Goal: Book appointment/travel/reservation

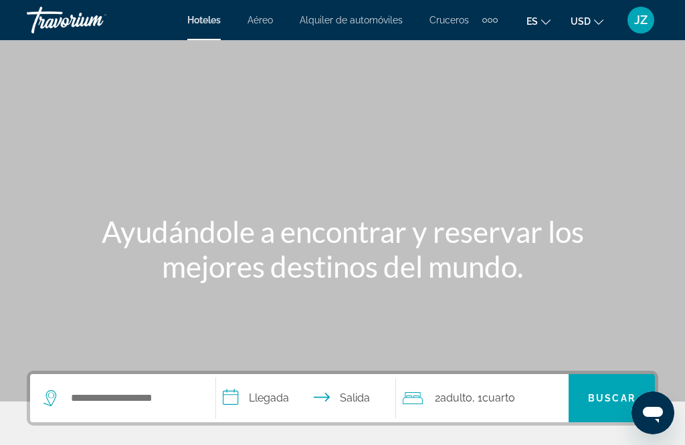
click at [493, 14] on div "Extra navigation items" at bounding box center [489, 20] width 15 height 20
click at [480, 39] on link "Actividades" at bounding box center [461, 45] width 64 height 24
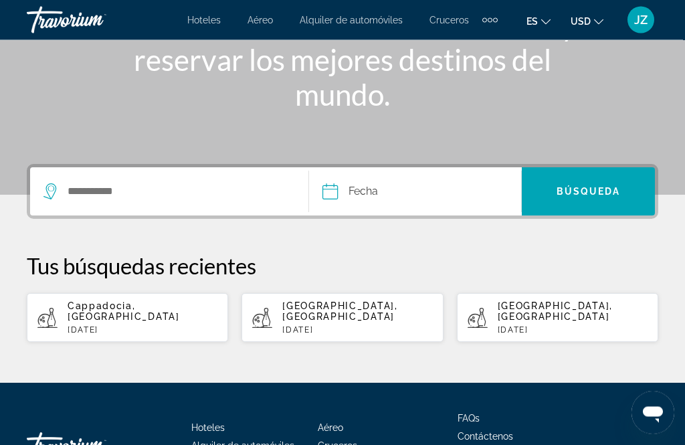
scroll to position [207, 0]
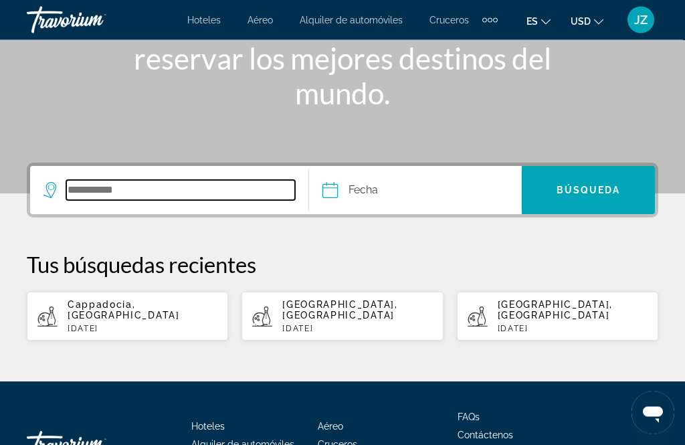
click at [120, 196] on input "Search destination" at bounding box center [180, 191] width 229 height 20
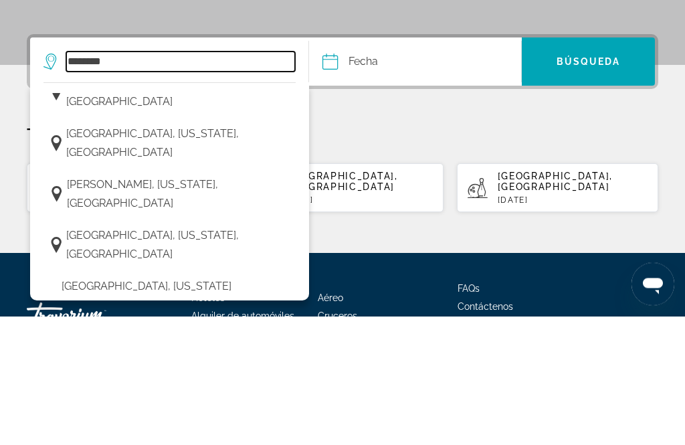
scroll to position [282, 0]
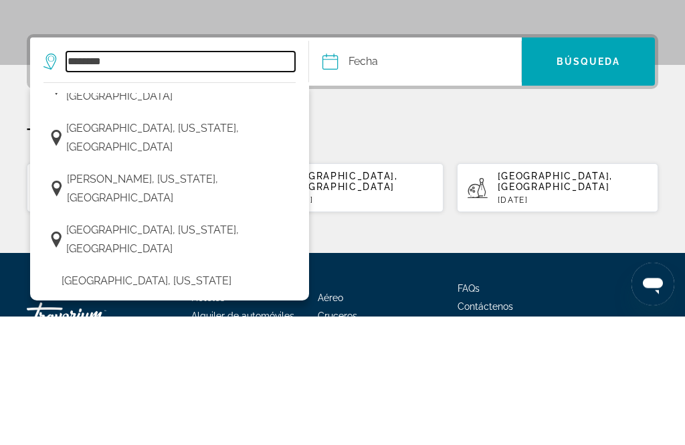
type input "**********"
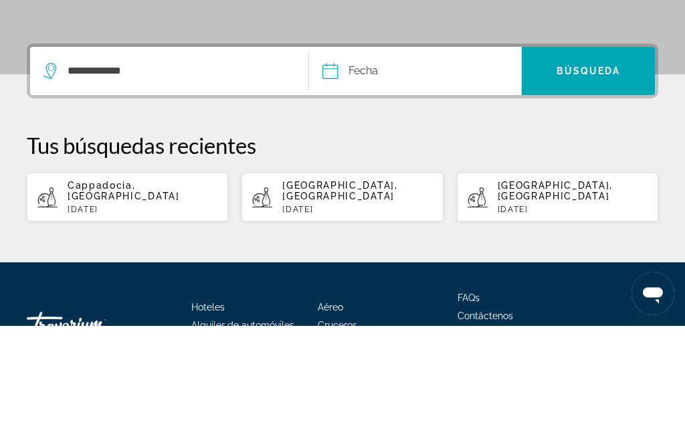
click at [480, 167] on button "Fecha Navigation placeholder Oct *** *** *** *** *** *** *** *** *** *** *** **…" at bounding box center [421, 191] width 199 height 48
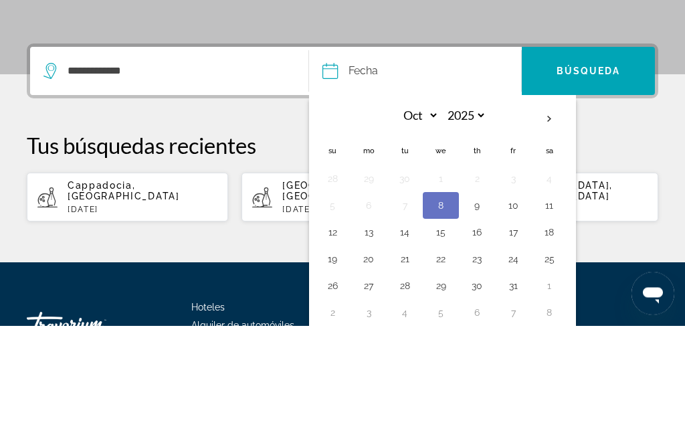
scroll to position [254, 0]
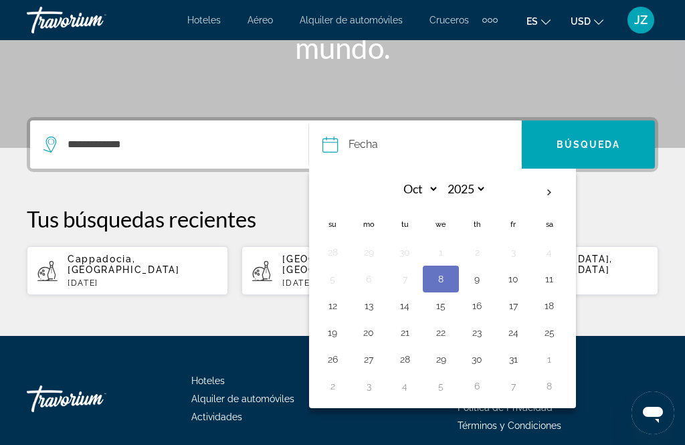
click at [554, 286] on button "11" at bounding box center [548, 279] width 21 height 19
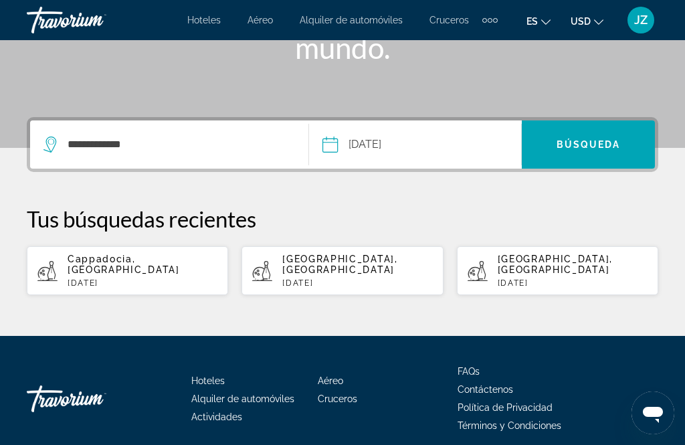
click at [474, 154] on button "**********" at bounding box center [421, 144] width 199 height 48
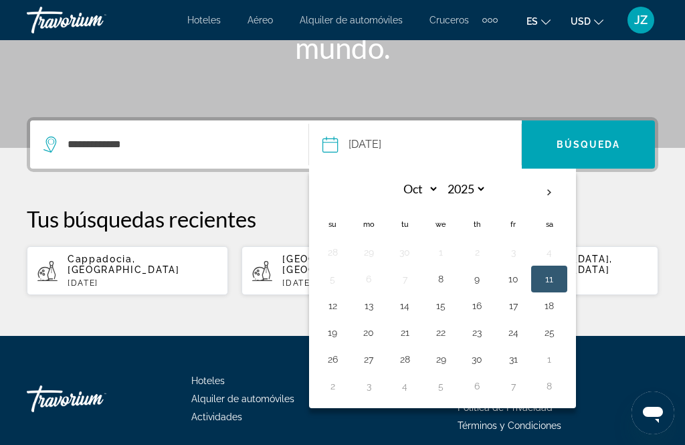
click at [338, 313] on button "12" at bounding box center [332, 305] width 21 height 19
type input "**********"
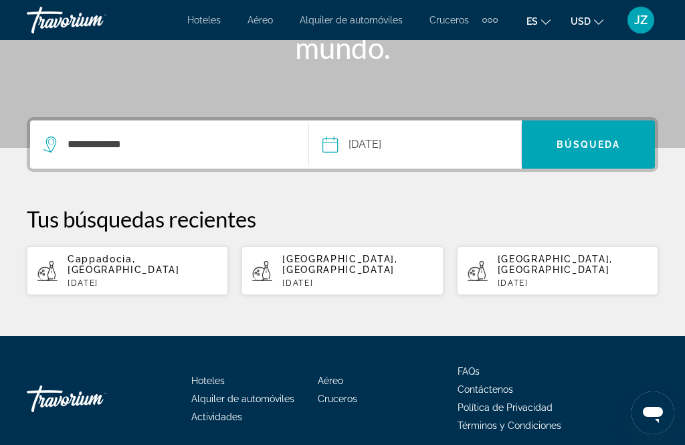
click at [589, 156] on span "Search" at bounding box center [588, 144] width 133 height 32
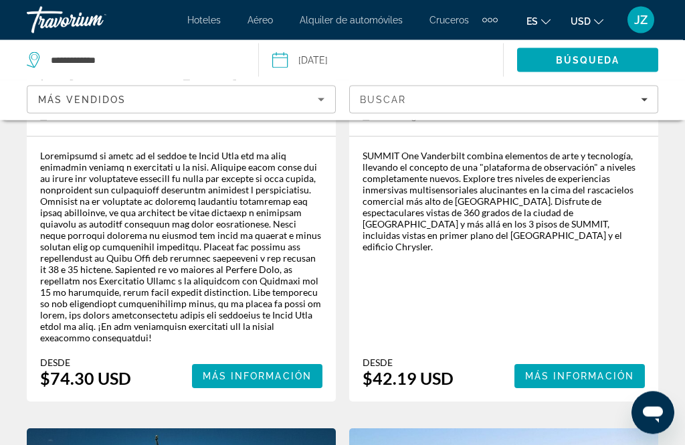
scroll to position [353, 0]
click at [607, 371] on span "Más información" at bounding box center [580, 376] width 110 height 11
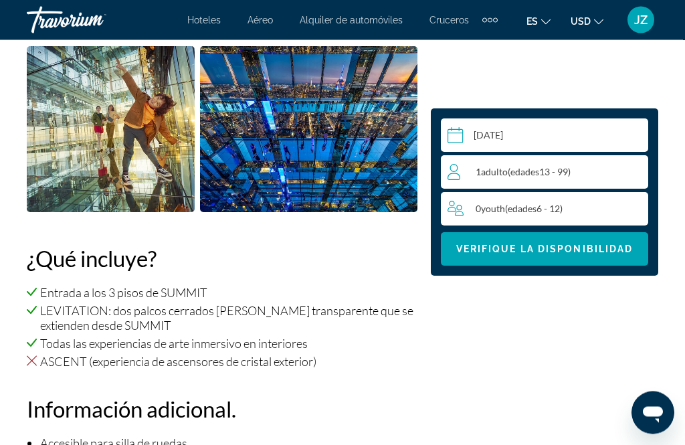
click at [607, 167] on div "1 Adulto Adulto ( edades 13 - 99)" at bounding box center [548, 172] width 200 height 16
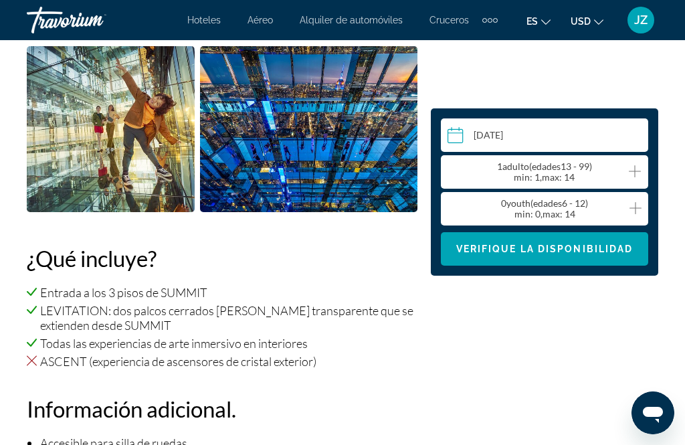
click at [637, 169] on icon "Increment adults" at bounding box center [635, 171] width 12 height 16
click at [578, 250] on span "Verifique la disponibilidad" at bounding box center [544, 248] width 177 height 11
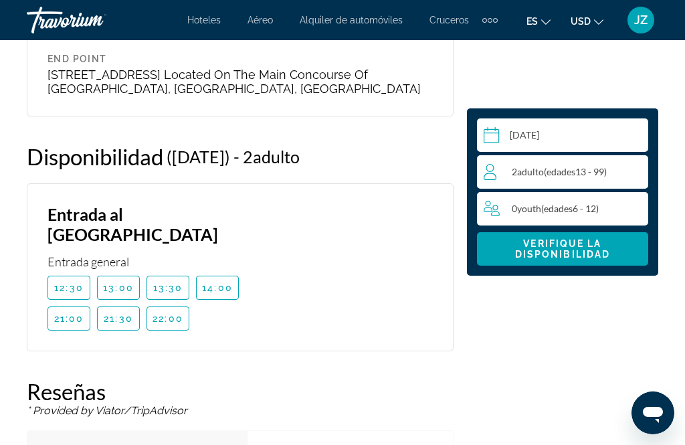
scroll to position [2411, 0]
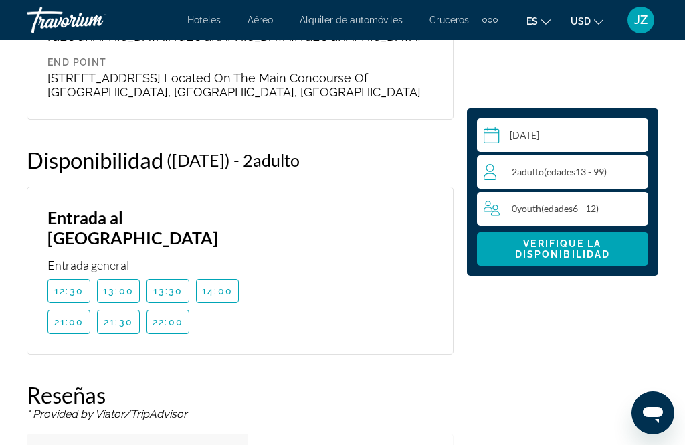
click at [63, 286] on span "12:30" at bounding box center [68, 291] width 29 height 11
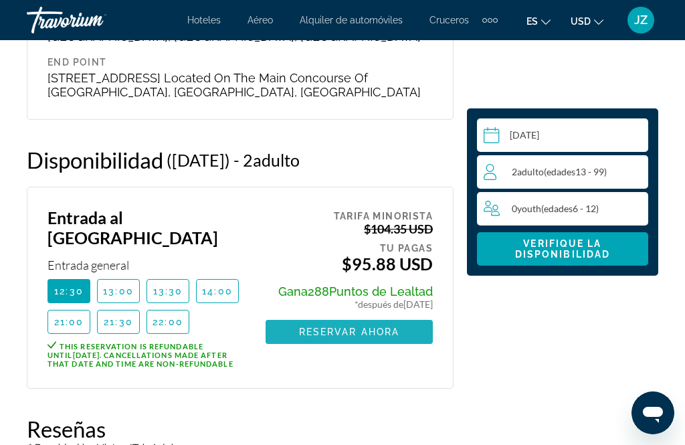
click at [383, 325] on span "Main content" at bounding box center [349, 332] width 167 height 32
